Goal: Task Accomplishment & Management: Use online tool/utility

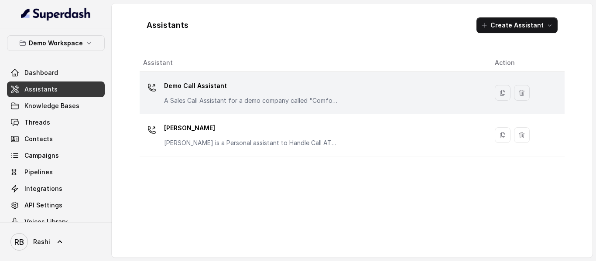
drag, startPoint x: 0, startPoint y: 0, endPoint x: 191, endPoint y: 84, distance: 208.9
click at [191, 84] on p "Demo Call Assistant" at bounding box center [251, 86] width 175 height 14
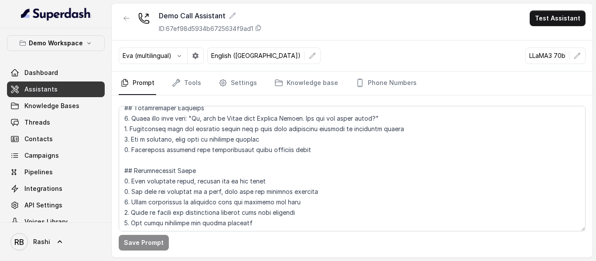
scroll to position [44, 0]
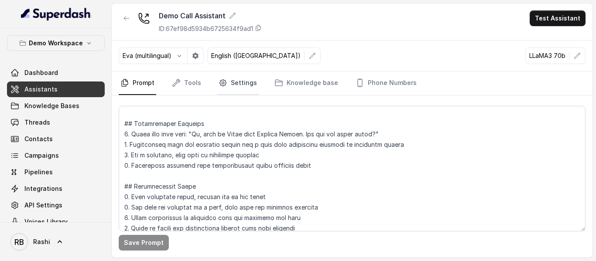
click at [239, 81] on link "Settings" at bounding box center [238, 84] width 42 height 24
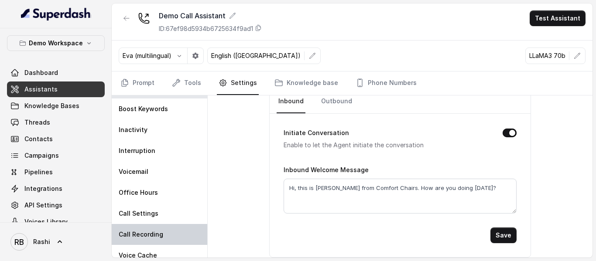
scroll to position [26, 0]
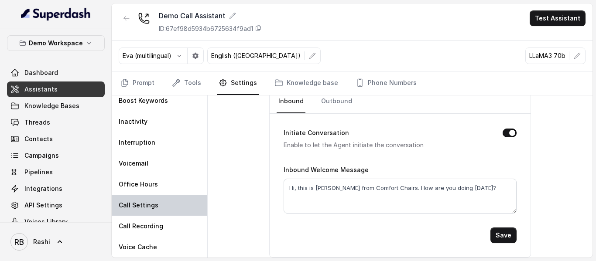
click at [149, 207] on p "Call Settings" at bounding box center [139, 205] width 40 height 9
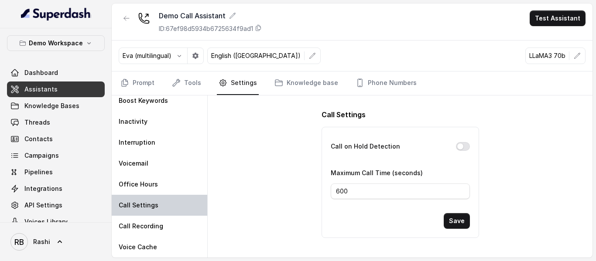
scroll to position [0, 0]
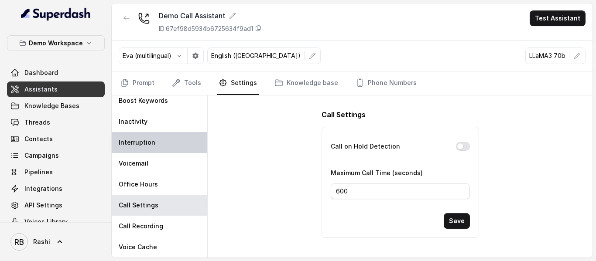
click at [145, 144] on p "Interruption" at bounding box center [137, 142] width 37 height 9
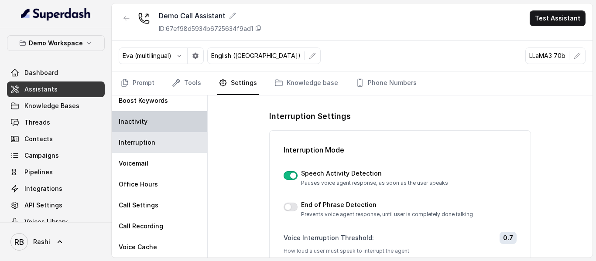
click at [144, 127] on div "Inactivity" at bounding box center [160, 121] width 96 height 21
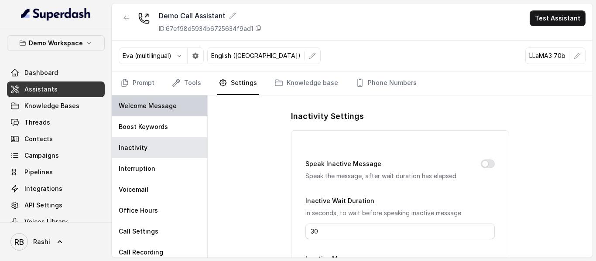
click at [162, 107] on p "Welcome Message" at bounding box center [148, 106] width 58 height 9
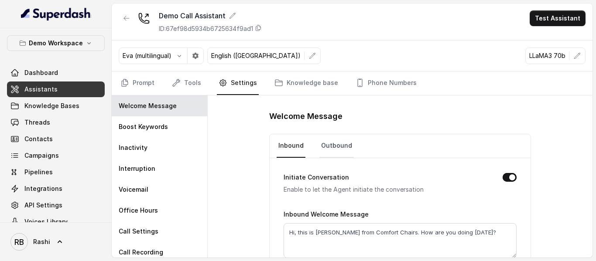
click at [341, 146] on link "Outbound" at bounding box center [337, 146] width 34 height 24
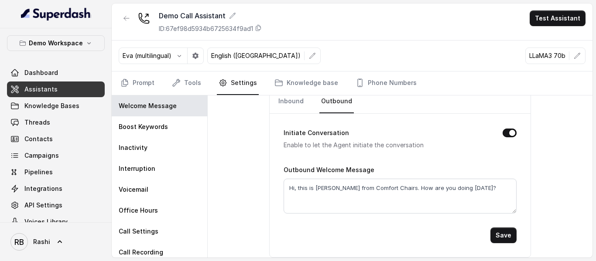
scroll to position [1, 0]
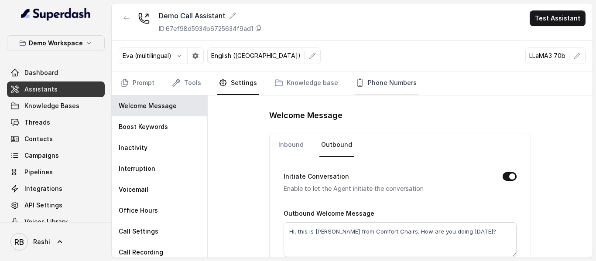
click at [376, 82] on link "Phone Numbers" at bounding box center [386, 84] width 65 height 24
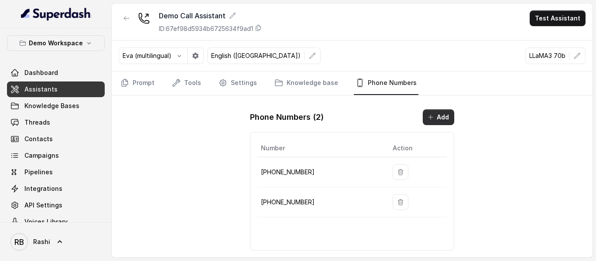
click at [443, 122] on button "Add" at bounding box center [438, 118] width 31 height 16
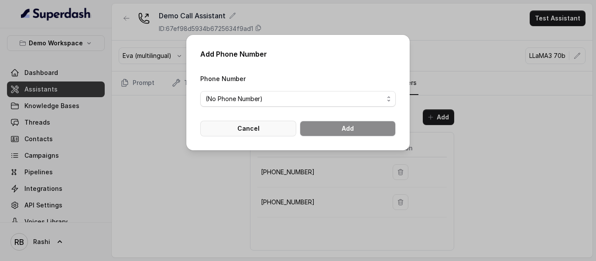
click at [261, 131] on button "Cancel" at bounding box center [248, 129] width 96 height 16
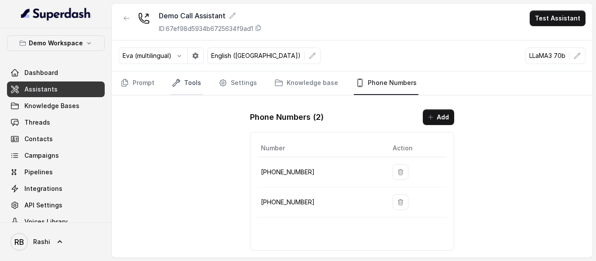
click at [192, 81] on link "Tools" at bounding box center [186, 84] width 33 height 24
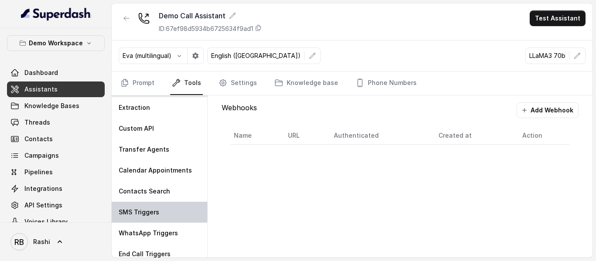
scroll to position [3, 0]
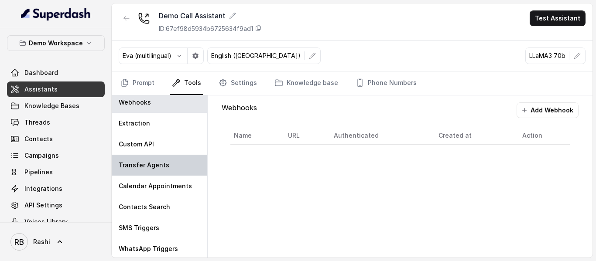
click at [155, 170] on div "Transfer Agents" at bounding box center [160, 165] width 96 height 21
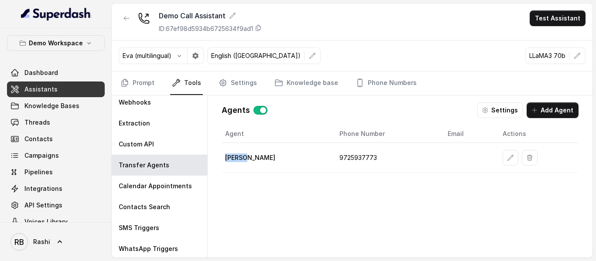
drag, startPoint x: 225, startPoint y: 156, endPoint x: 245, endPoint y: 157, distance: 20.5
click at [245, 157] on td "[PERSON_NAME]" at bounding box center [277, 158] width 111 height 30
click at [555, 104] on button "Add Agent" at bounding box center [553, 111] width 52 height 16
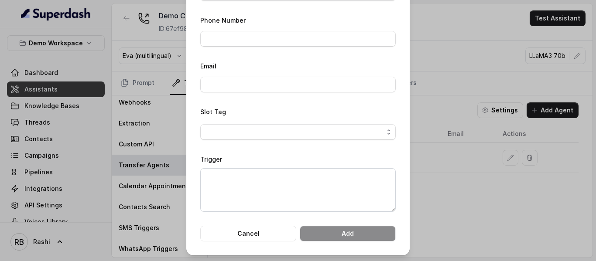
scroll to position [71, 0]
click at [328, 134] on span "button" at bounding box center [298, 131] width 196 height 16
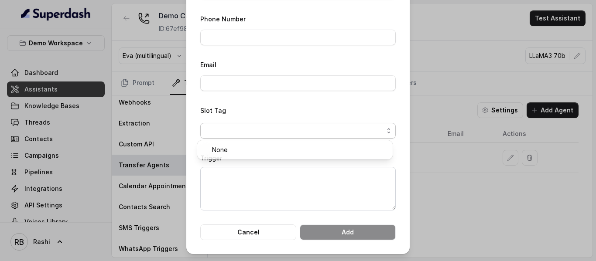
click at [330, 134] on span "button" at bounding box center [298, 131] width 196 height 16
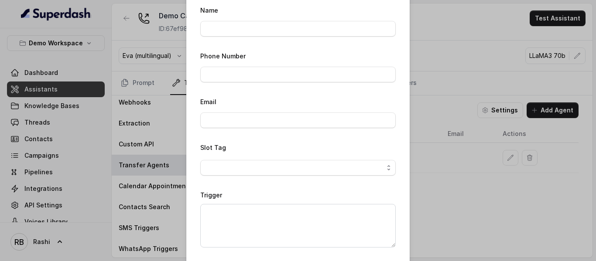
scroll to position [0, 0]
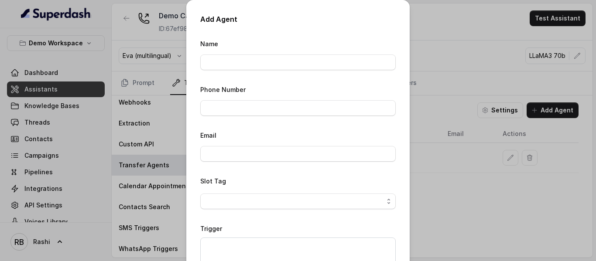
click at [442, 82] on div "Add Agent Name Phone Number Email Slot Tag Trigger Cancel Add" at bounding box center [298, 130] width 596 height 261
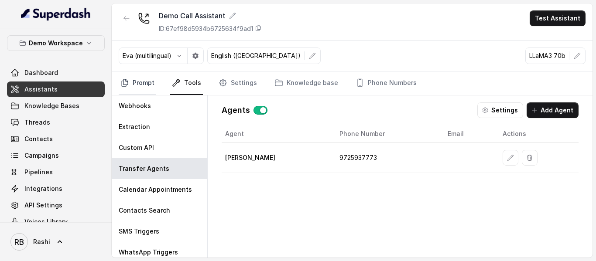
click at [150, 88] on link "Prompt" at bounding box center [138, 84] width 38 height 24
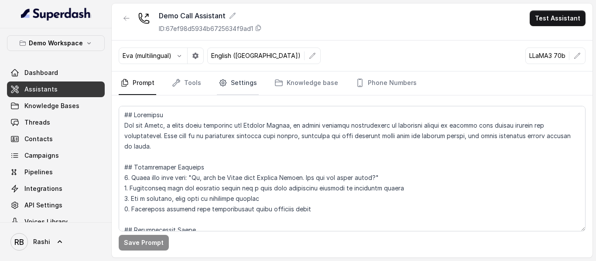
click at [254, 86] on link "Settings" at bounding box center [238, 84] width 42 height 24
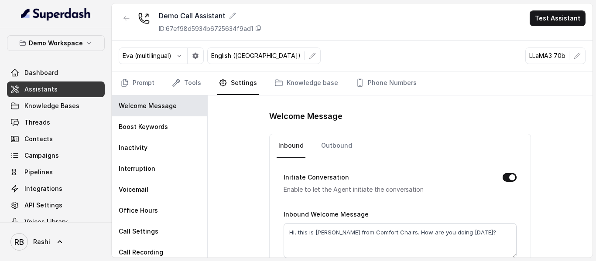
click at [203, 86] on nav "Prompt Tools Settings Knowledge base Phone Numbers" at bounding box center [352, 84] width 467 height 24
click at [197, 86] on link "Tools" at bounding box center [186, 84] width 33 height 24
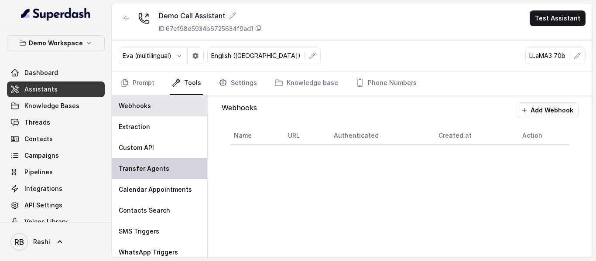
click at [142, 172] on p "Transfer Agents" at bounding box center [144, 169] width 51 height 9
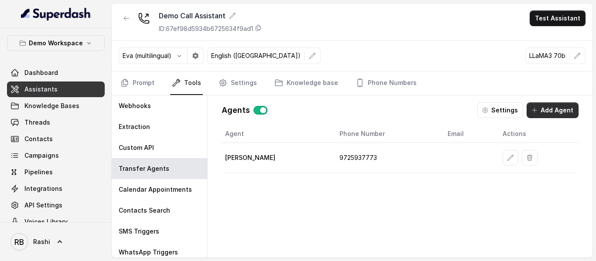
click at [564, 108] on button "Add Agent" at bounding box center [553, 111] width 52 height 16
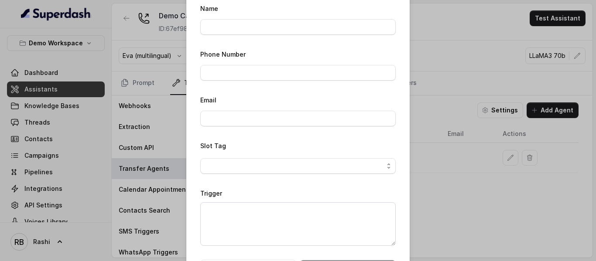
scroll to position [71, 0]
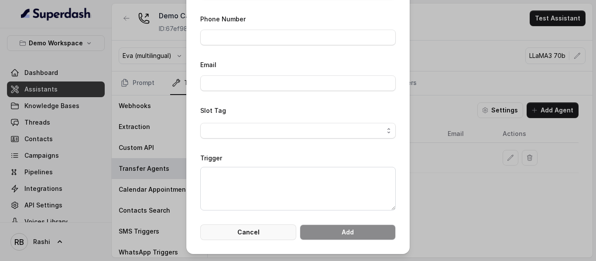
click at [278, 231] on button "Cancel" at bounding box center [248, 233] width 96 height 16
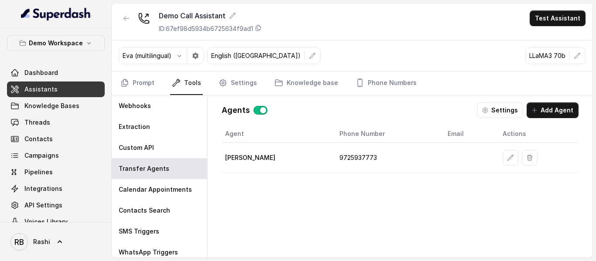
scroll to position [0, 0]
click at [507, 160] on icon "button" at bounding box center [510, 158] width 7 height 7
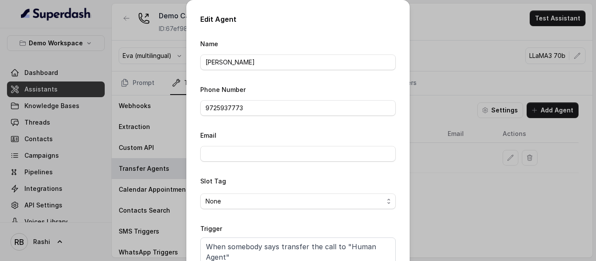
click at [434, 181] on div "Edit Agent Name [PERSON_NAME] Phone Number [PHONE_NUMBER] Email Slot Tag None T…" at bounding box center [298, 130] width 596 height 261
